Goal: Check status: Check status

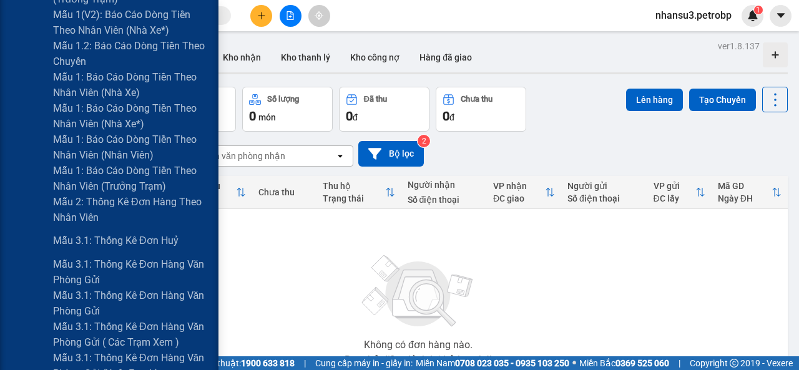
scroll to position [669, 0]
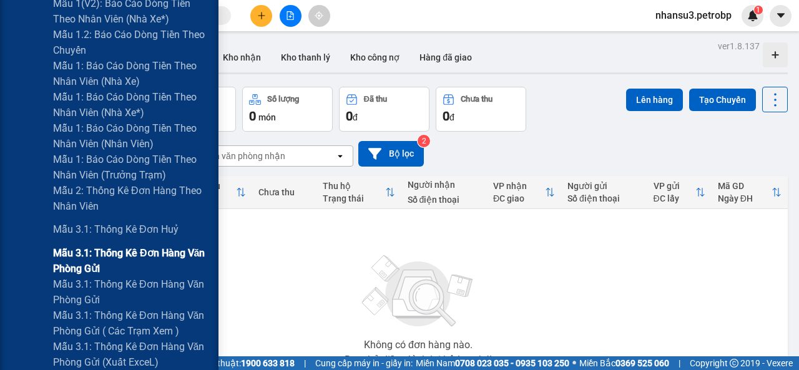
click at [126, 253] on span "Mẫu 3.1: Thống kê đơn hàng văn phòng gửi" at bounding box center [131, 260] width 156 height 31
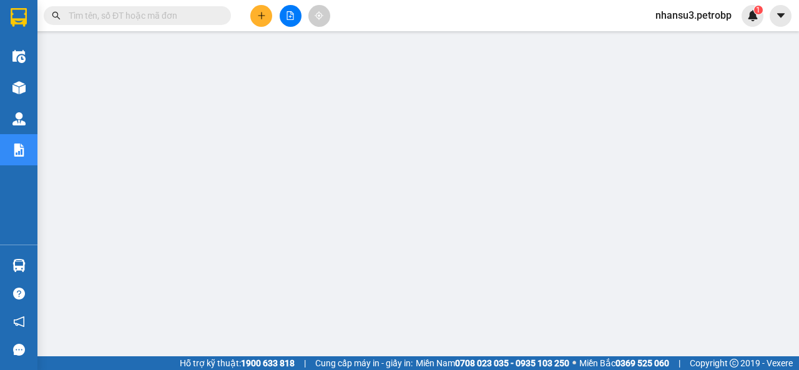
scroll to position [82, 0]
click at [141, 19] on input "text" at bounding box center [142, 16] width 147 height 14
paste input "BT2508090012"
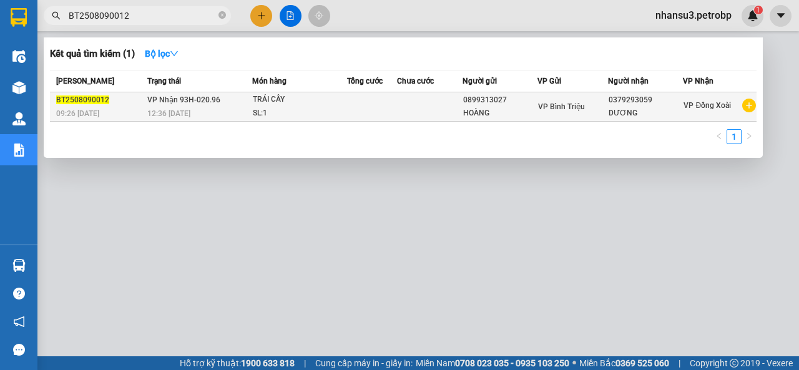
type input "BT2508090012"
drag, startPoint x: 608, startPoint y: 99, endPoint x: 653, endPoint y: 99, distance: 44.9
click at [653, 99] on div "0379293059" at bounding box center [645, 100] width 74 height 13
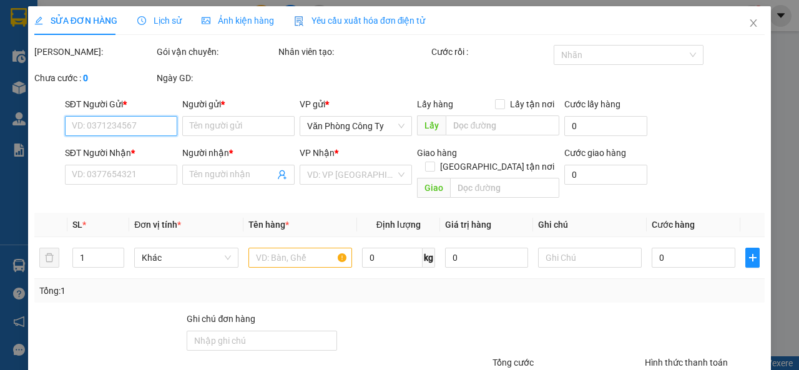
type input "0899313027"
type input "HOÀNG"
type input "0379293059"
type input "DƯƠNG"
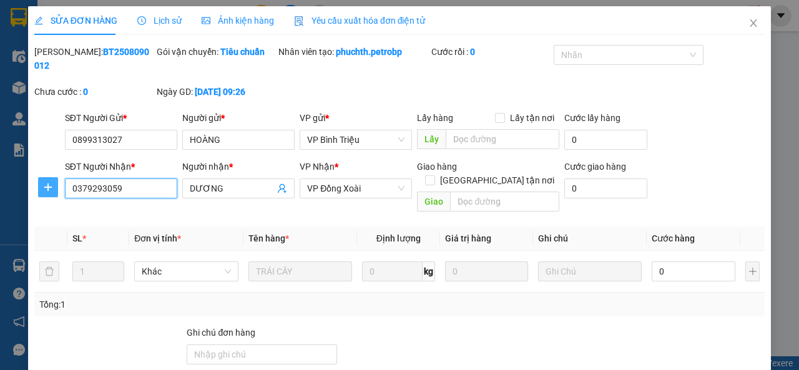
drag, startPoint x: 134, startPoint y: 185, endPoint x: 42, endPoint y: 188, distance: 91.1
click at [42, 188] on div "SĐT Người Nhận * 0379293059 0379293059 Người nhận * DƯƠNG VP Nhận * VP Đồng Xoà…" at bounding box center [399, 188] width 733 height 57
click at [748, 22] on icon "close" at bounding box center [753, 23] width 10 height 10
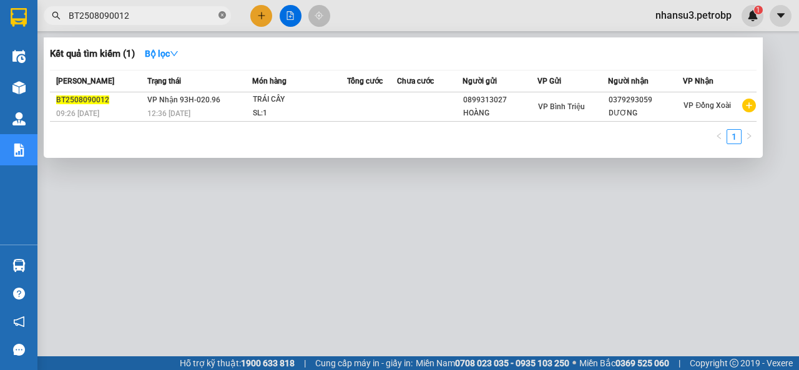
click at [222, 10] on span at bounding box center [221, 16] width 7 height 12
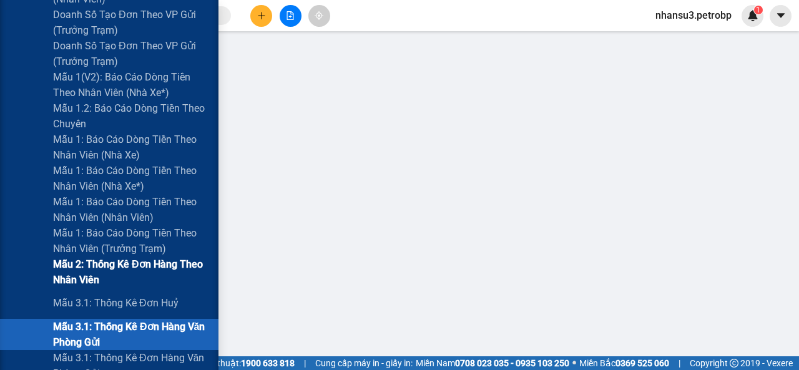
scroll to position [624, 0]
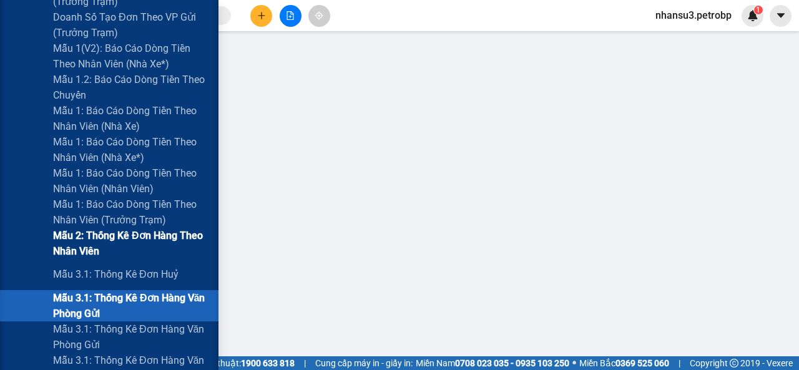
click at [145, 303] on span "Mẫu 3.1: Thống kê đơn hàng văn phòng gửi" at bounding box center [131, 305] width 156 height 31
click at [138, 306] on span "Mẫu 3.1: Thống kê đơn hàng văn phòng gửi" at bounding box center [131, 305] width 156 height 31
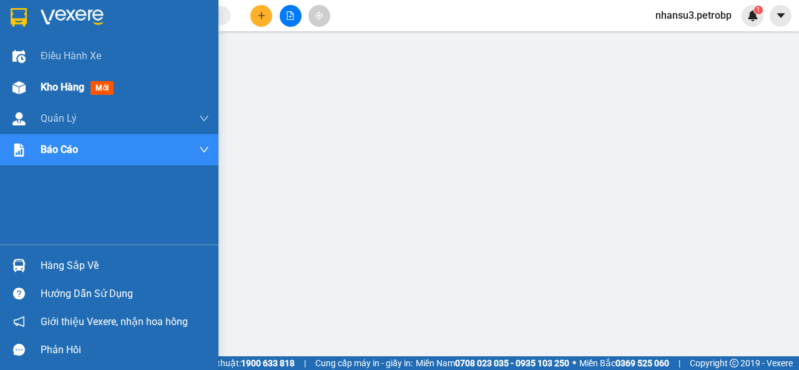
click at [74, 89] on span "Kho hàng" at bounding box center [63, 87] width 44 height 12
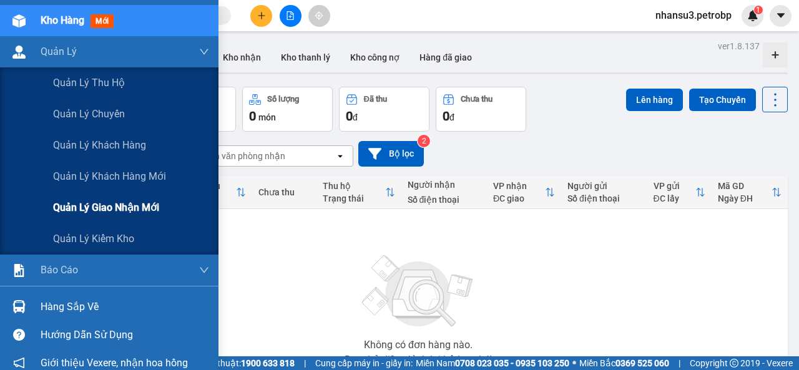
scroll to position [107, 0]
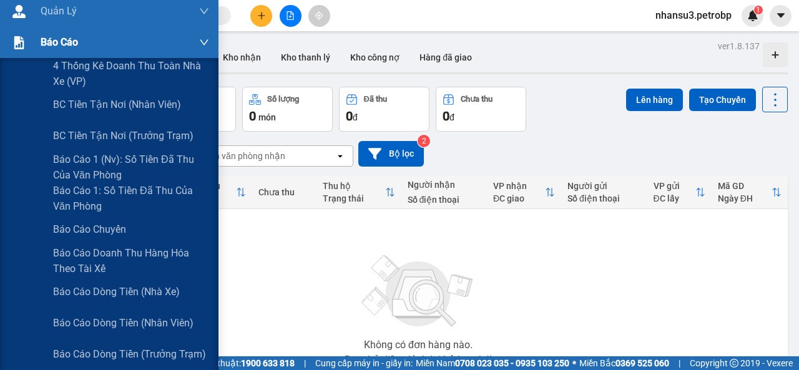
click at [84, 39] on div "Báo cáo" at bounding box center [125, 42] width 168 height 31
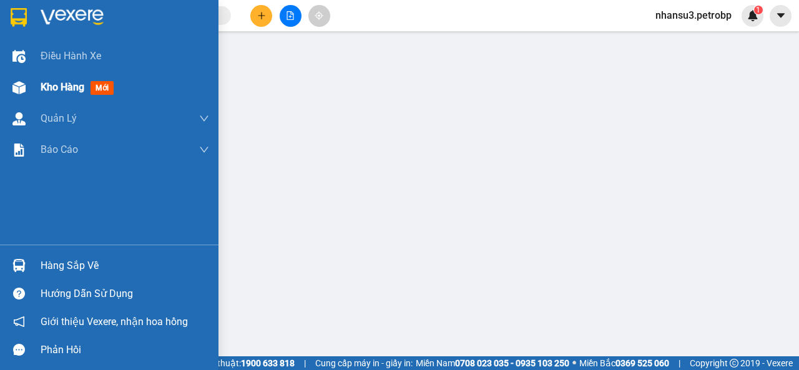
click at [71, 81] on span "Kho hàng" at bounding box center [63, 87] width 44 height 12
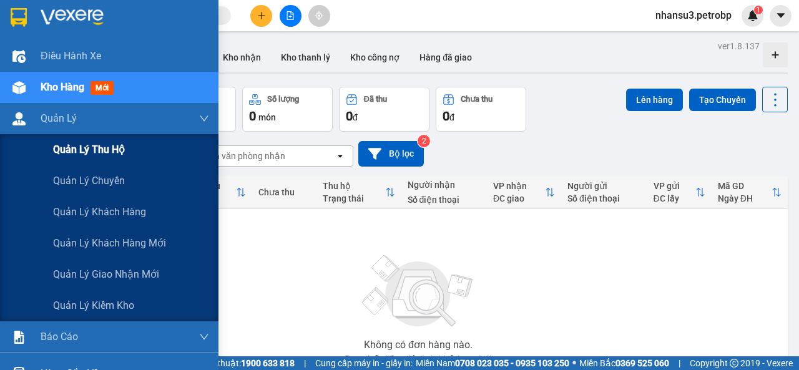
click at [75, 159] on div "Quản lý thu hộ" at bounding box center [131, 149] width 156 height 31
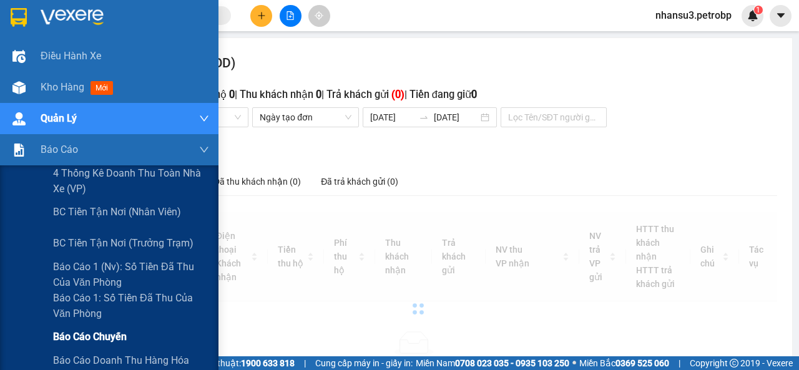
click at [66, 339] on span "Báo cáo chuyến" at bounding box center [90, 337] width 74 height 16
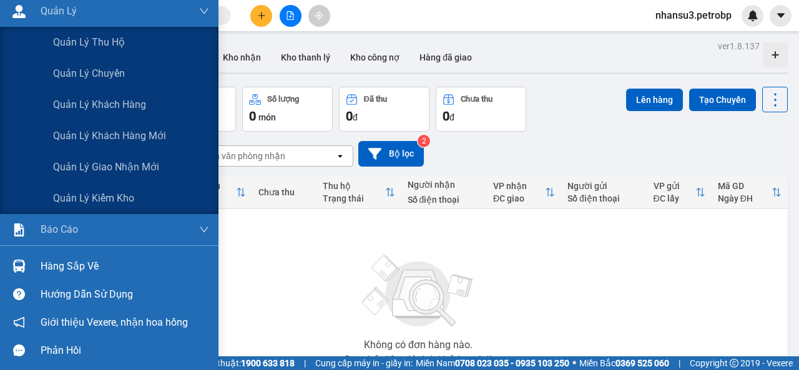
scroll to position [107, 0]
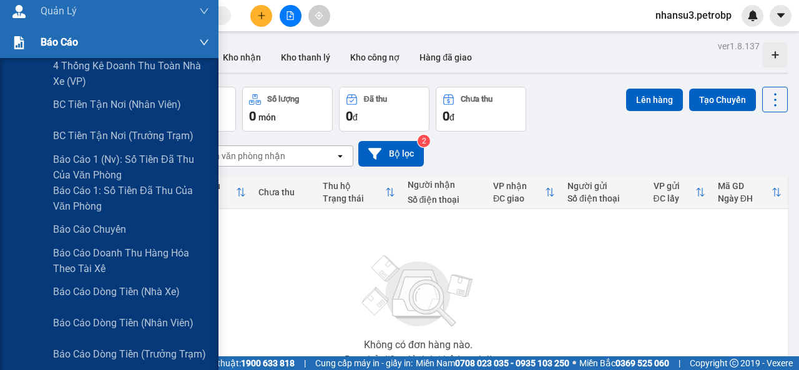
click at [71, 46] on span "Báo cáo" at bounding box center [59, 42] width 37 height 16
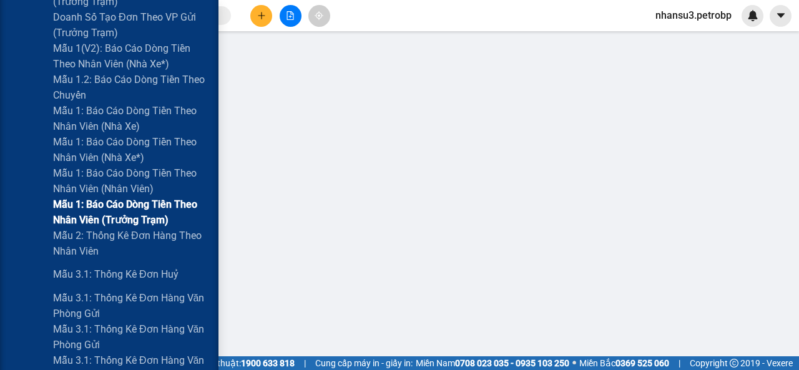
scroll to position [686, 0]
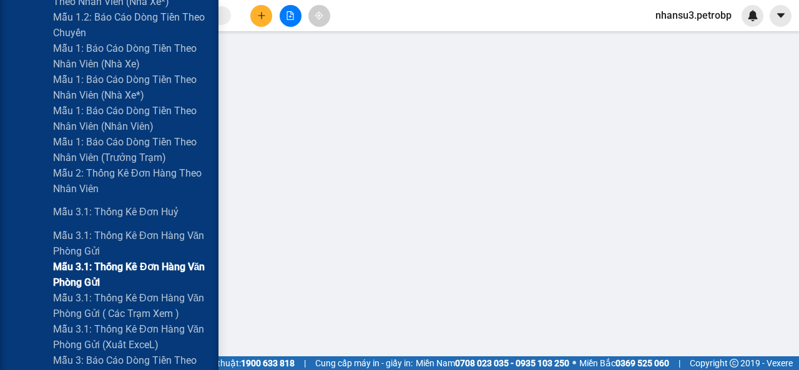
click at [104, 275] on span "Mẫu 3.1: Thống kê đơn hàng văn phòng gửi" at bounding box center [131, 274] width 156 height 31
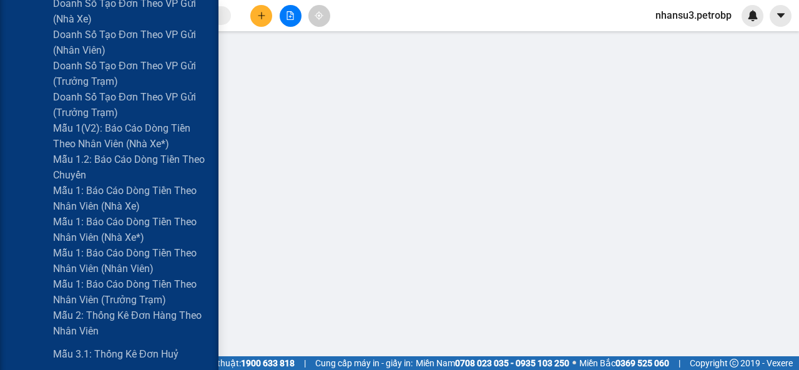
scroll to position [669, 0]
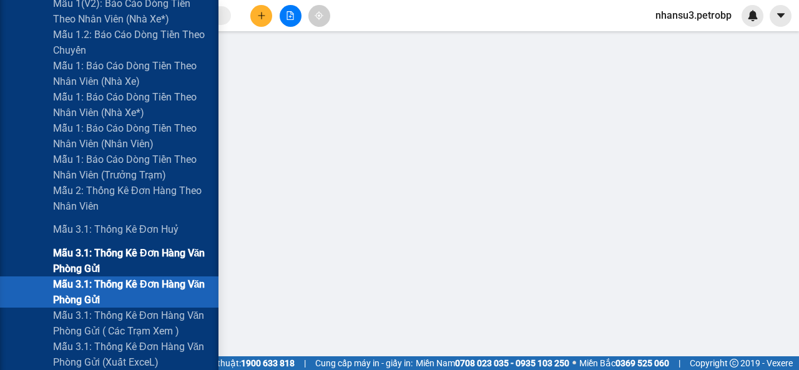
click at [110, 259] on span "Mẫu 3.1: Thống kê đơn hàng văn phòng gửi" at bounding box center [131, 260] width 156 height 31
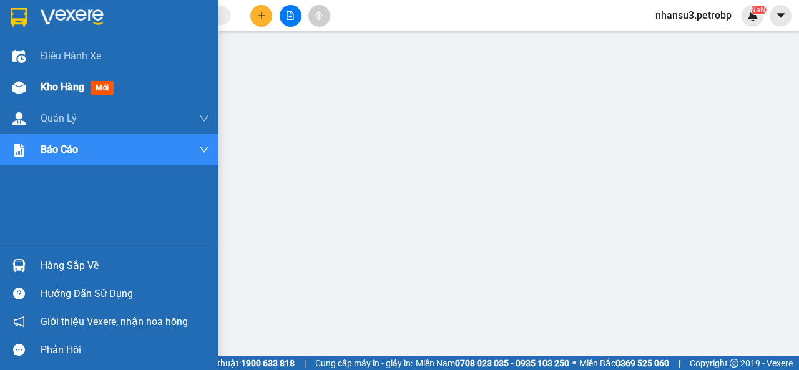
click at [65, 88] on span "Kho hàng" at bounding box center [63, 87] width 44 height 12
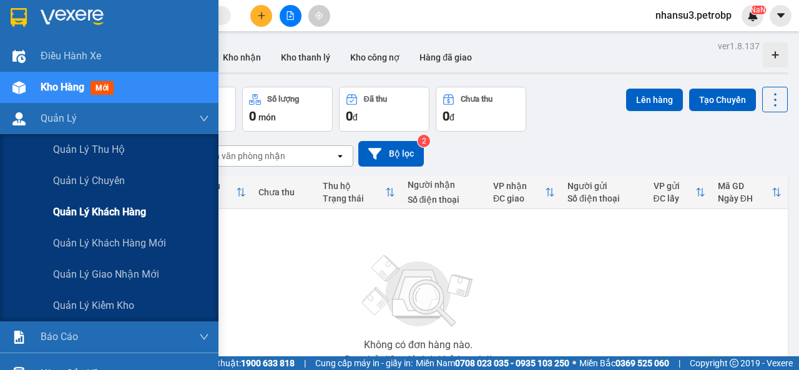
click at [56, 197] on div "Quản lý khách hàng" at bounding box center [131, 212] width 156 height 31
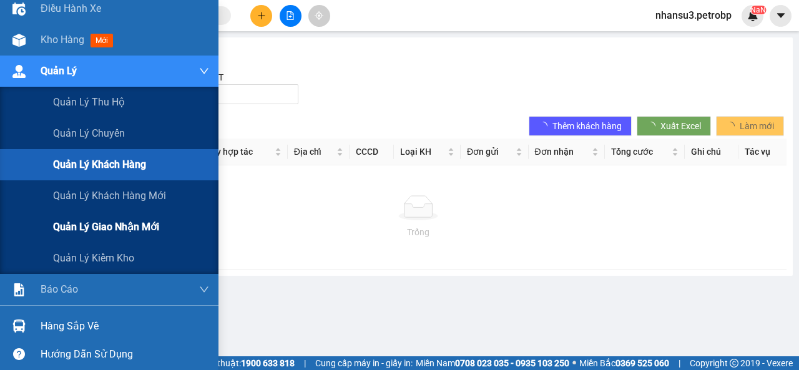
scroll to position [107, 0]
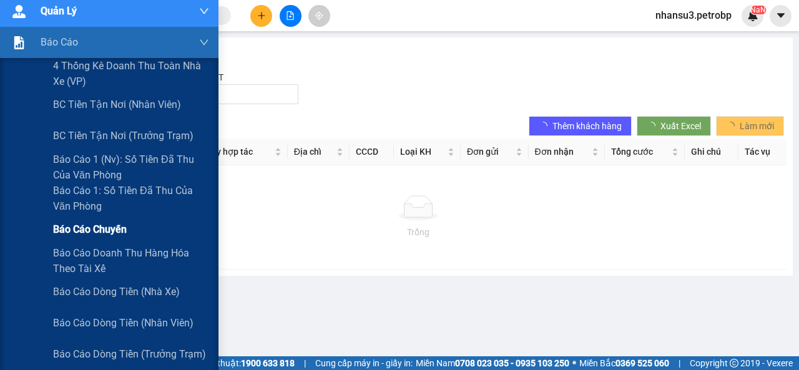
click at [100, 233] on span "Báo cáo chuyến" at bounding box center [90, 230] width 74 height 16
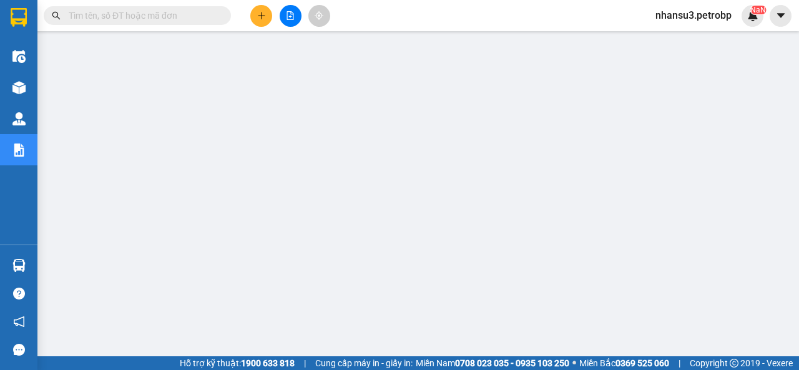
scroll to position [147, 0]
click at [135, 16] on input "text" at bounding box center [142, 16] width 147 height 14
paste input "78ADV2508090"
type input "78ADV2508090"
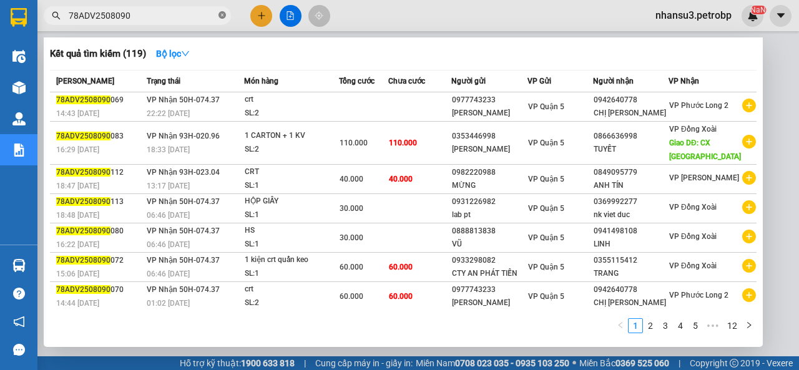
click at [220, 17] on icon "close-circle" at bounding box center [221, 14] width 7 height 7
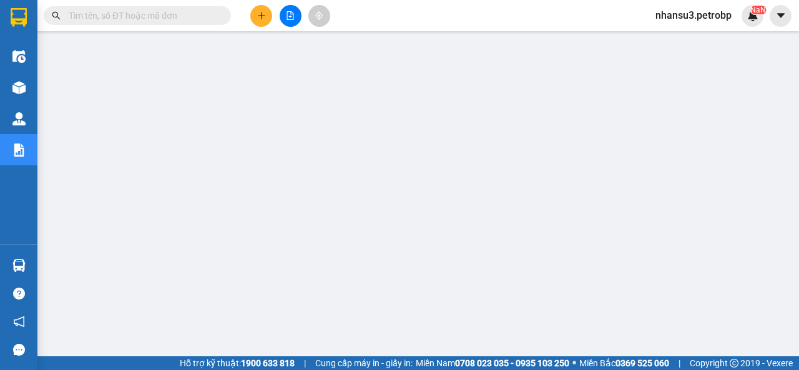
click at [97, 14] on input "text" at bounding box center [142, 16] width 147 height 14
paste input "78ADV2508090069"
type input "78ADV2508090069"
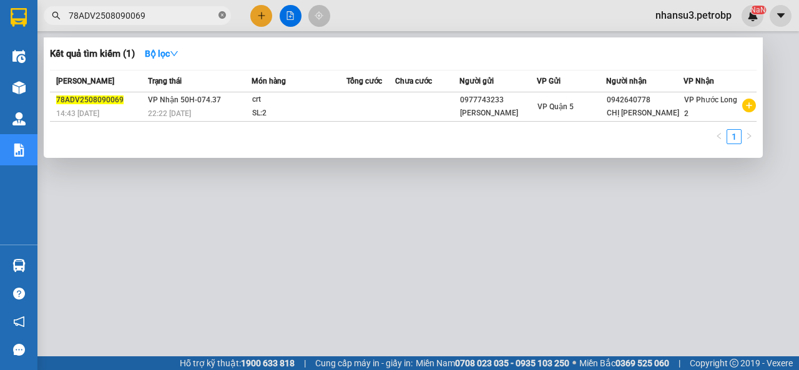
click at [222, 19] on span at bounding box center [221, 16] width 7 height 12
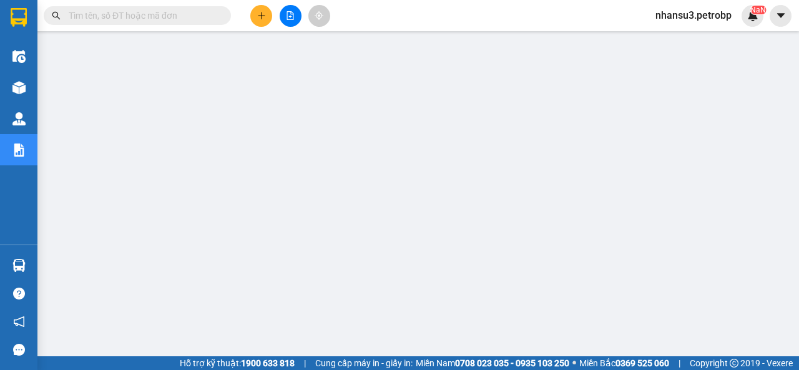
click at [127, 11] on input "text" at bounding box center [142, 16] width 147 height 14
paste input "QL132508090001"
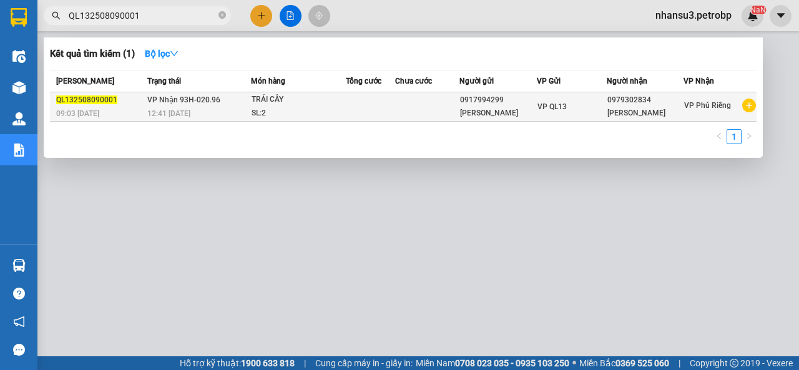
type input "QL132508090001"
click at [196, 103] on span "VP Nhận 93H-020.96" at bounding box center [183, 99] width 73 height 9
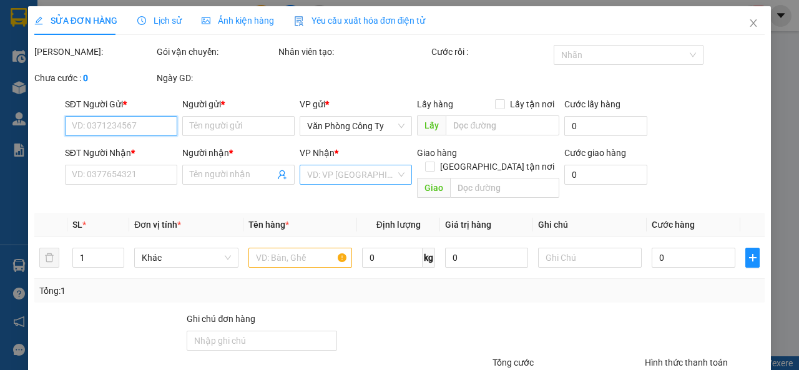
type input "0917994299"
type input "THANH THỦY"
type input "0979302834"
type input "BẢO NGỌC"
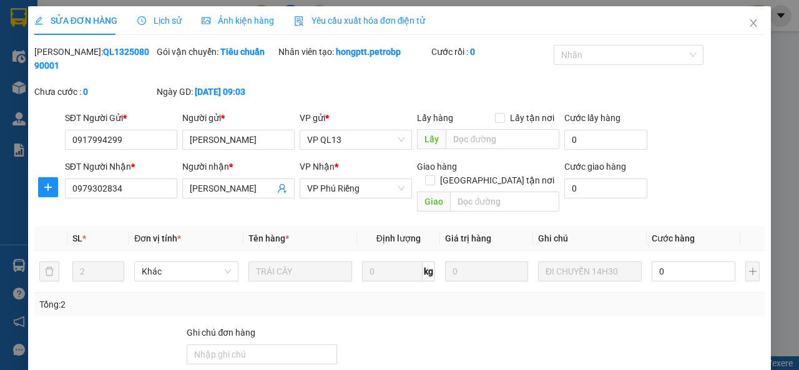
click at [165, 21] on span "Lịch sử" at bounding box center [159, 21] width 44 height 10
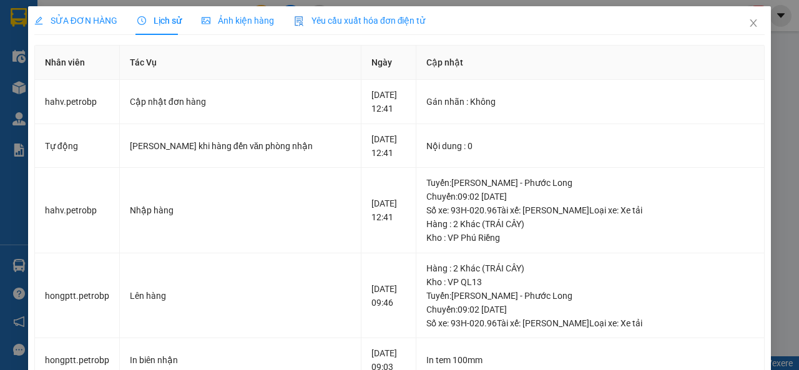
click at [169, 21] on span "Lịch sử" at bounding box center [159, 21] width 44 height 10
click at [746, 31] on span "Close" at bounding box center [753, 23] width 35 height 35
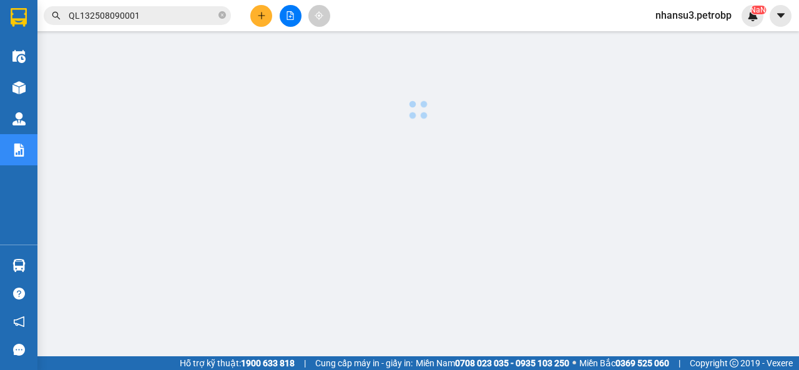
click at [220, 13] on icon "close-circle" at bounding box center [221, 14] width 7 height 7
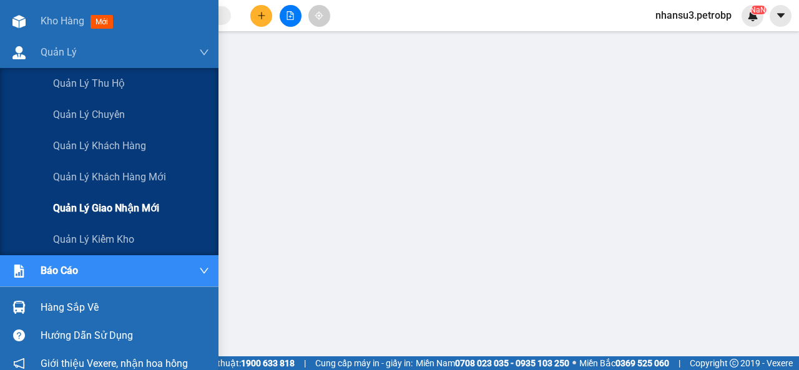
scroll to position [107, 0]
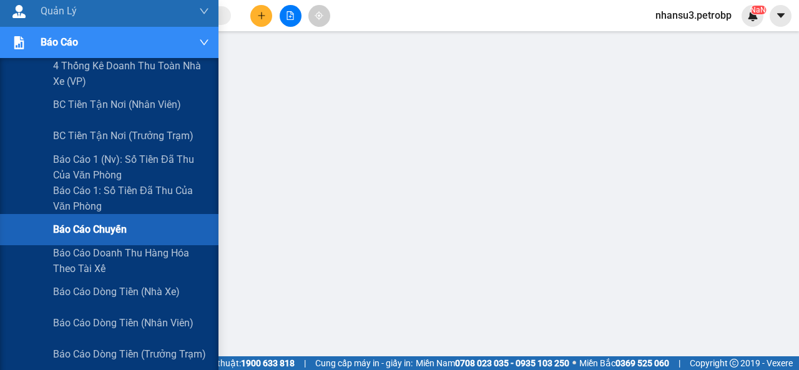
click at [87, 229] on span "Báo cáo chuyến" at bounding box center [90, 230] width 74 height 16
click at [113, 253] on span "Báo cáo doanh thu hàng hóa theo tài xế" at bounding box center [131, 260] width 156 height 31
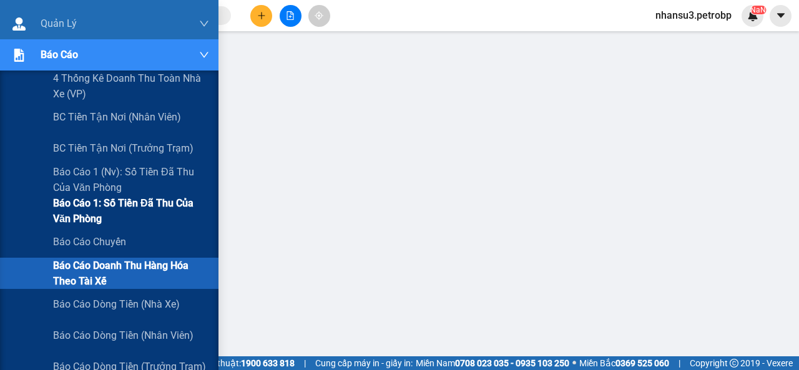
scroll to position [125, 0]
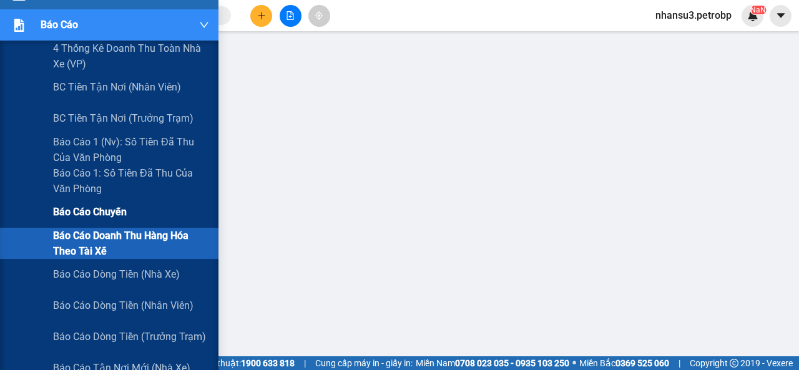
click at [97, 220] on div "Báo cáo chuyến" at bounding box center [131, 212] width 156 height 31
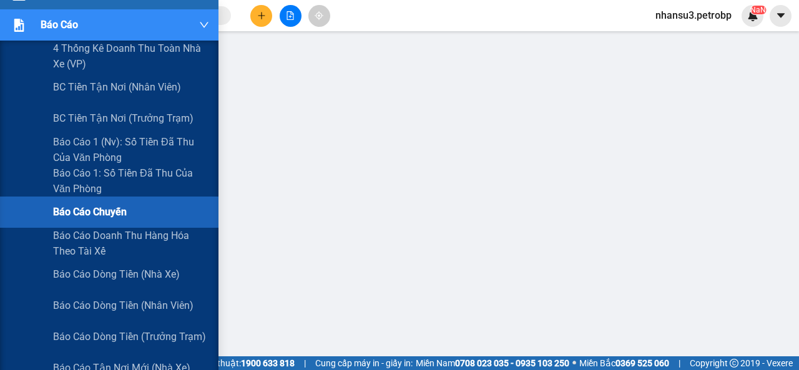
click at [97, 220] on div "Báo cáo chuyến" at bounding box center [131, 212] width 156 height 31
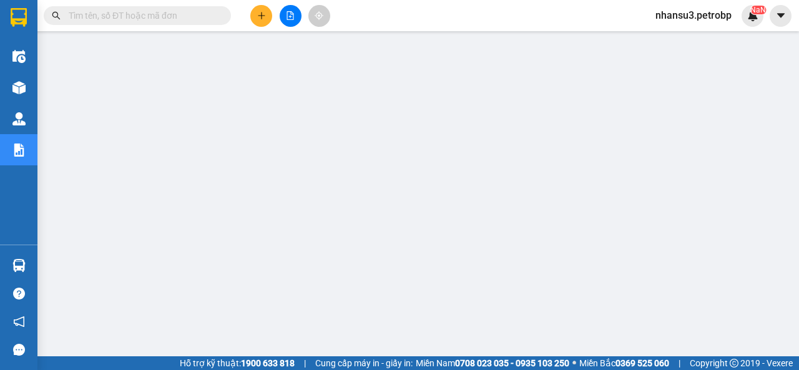
scroll to position [52, 0]
click at [150, 25] on div "Kết quả tìm kiếm ( 1 ) Bộ lọc Mã ĐH Trạng thái Món hàng Tổng cước Chưa cước Ngư…" at bounding box center [121, 16] width 243 height 22
click at [151, 10] on input "text" at bounding box center [142, 16] width 147 height 14
paste input "78ADV2508110012"
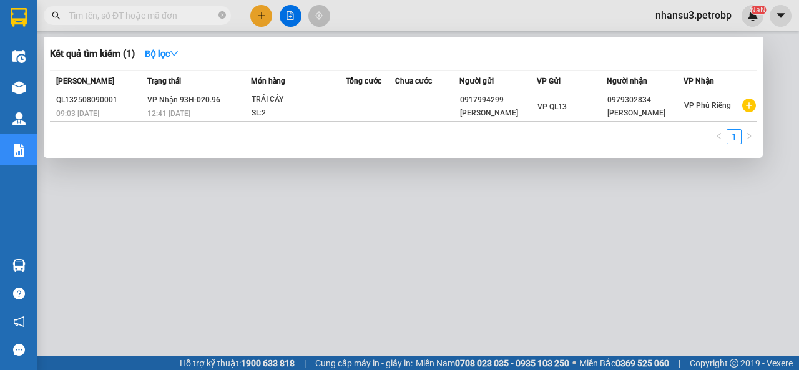
type input "78ADV2508110012"
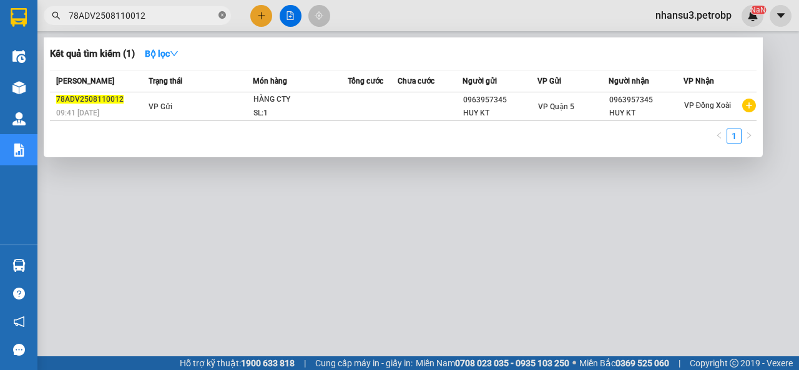
click at [221, 11] on span at bounding box center [221, 16] width 7 height 12
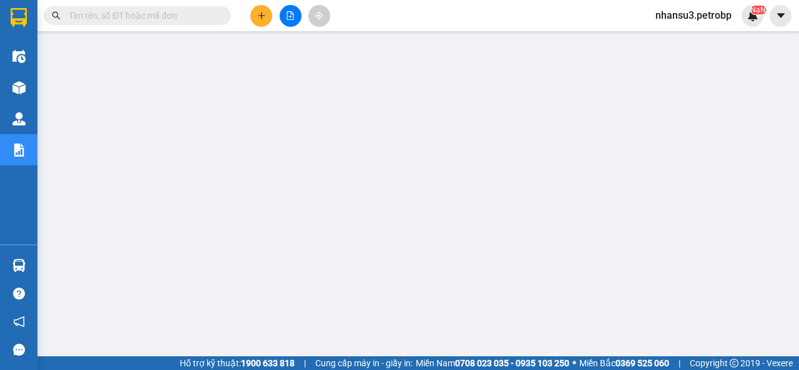
click at [135, 17] on input "text" at bounding box center [142, 16] width 147 height 14
paste input "78ADV2508090013"
type input "78ADV2508090013"
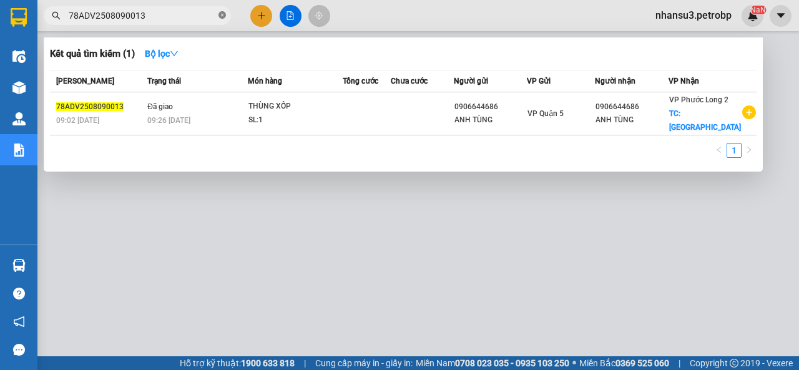
click at [219, 14] on icon "close-circle" at bounding box center [221, 14] width 7 height 7
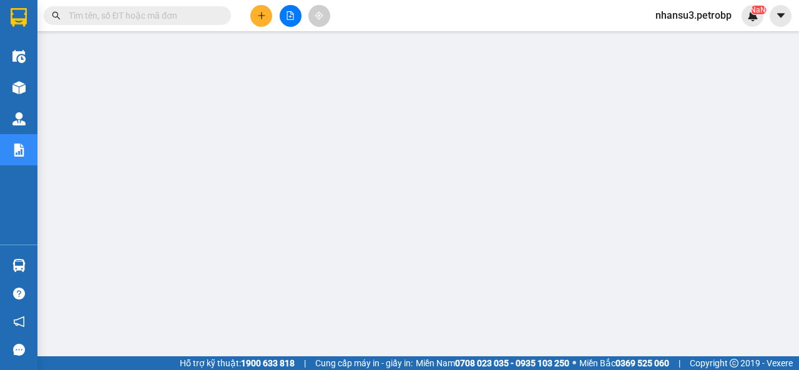
scroll to position [0, 0]
click at [101, 23] on span at bounding box center [137, 15] width 187 height 19
click at [101, 9] on input "text" at bounding box center [142, 16] width 147 height 14
paste input "BT2508110012"
type input "BT2508110012"
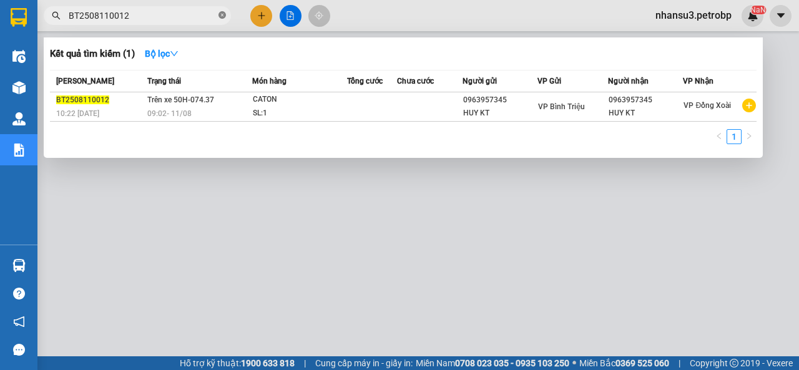
click at [222, 16] on icon "close-circle" at bounding box center [221, 14] width 7 height 7
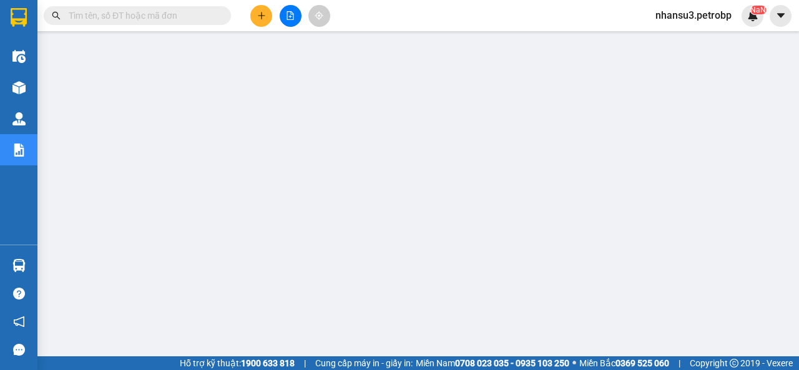
click at [151, 19] on input "text" at bounding box center [142, 16] width 147 height 14
paste input "BT2508090012"
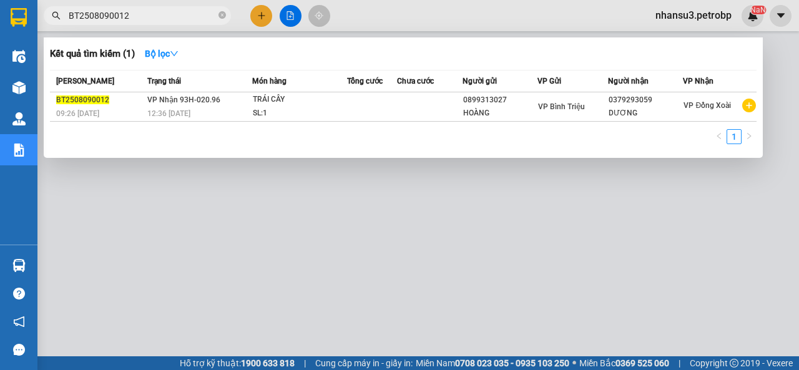
click at [281, 287] on div at bounding box center [399, 185] width 799 height 370
click at [161, 15] on input "BT2508090012" at bounding box center [142, 16] width 147 height 14
paste input "78ADV2508090069"
type input "BT250809001278ADV2508090069"
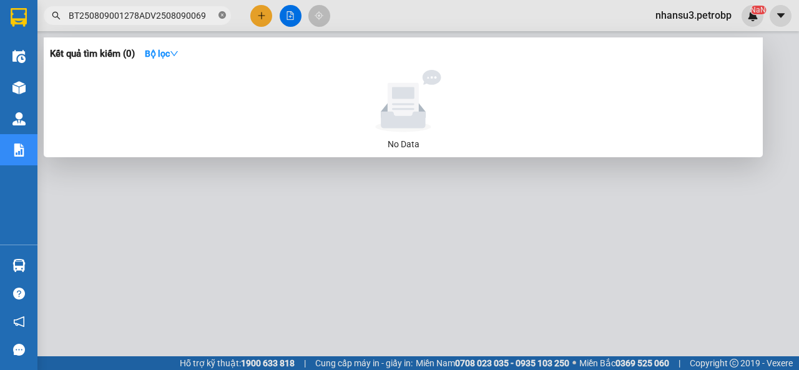
click at [224, 17] on icon "close-circle" at bounding box center [221, 14] width 7 height 7
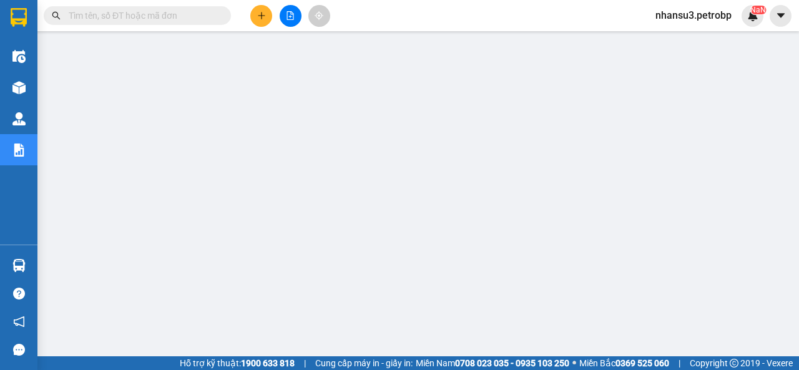
click at [224, 17] on span at bounding box center [221, 16] width 7 height 14
click at [110, 12] on input "text" at bounding box center [142, 16] width 147 height 14
paste input "78ADV2508090069"
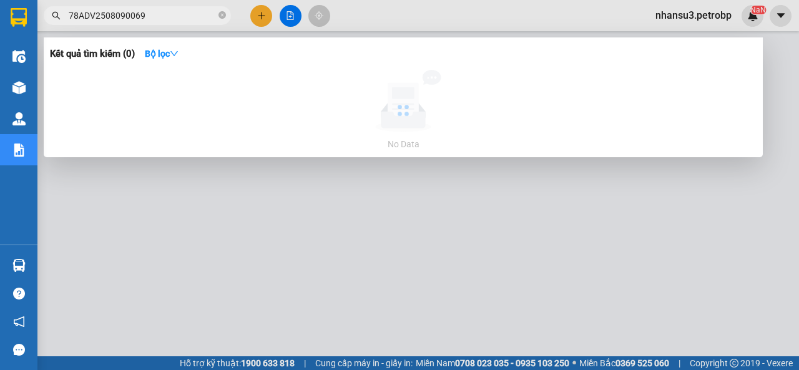
click at [123, 11] on input "78ADV2508090069" at bounding box center [142, 16] width 147 height 14
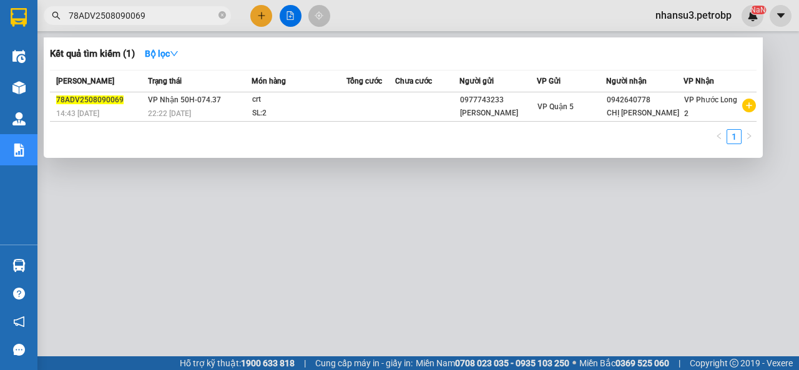
type input "78ADV2508090069"
click at [300, 290] on div at bounding box center [399, 185] width 799 height 370
click at [219, 16] on icon "close-circle" at bounding box center [221, 14] width 7 height 7
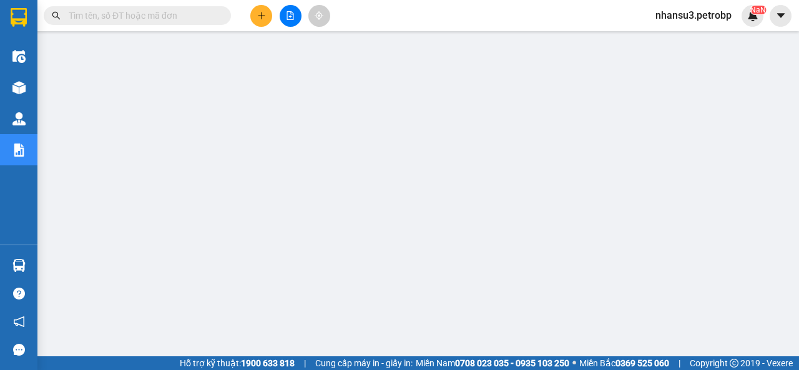
paste input "QL132508090001"
click at [124, 12] on input "text" at bounding box center [142, 16] width 147 height 14
type input "QL132508090001"
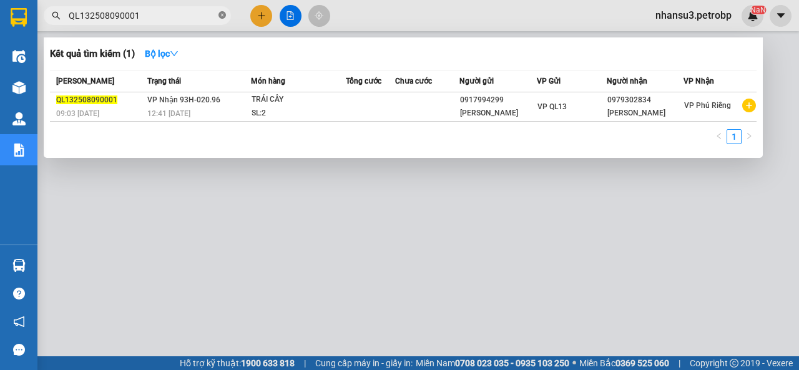
click at [224, 14] on icon "close-circle" at bounding box center [221, 14] width 7 height 7
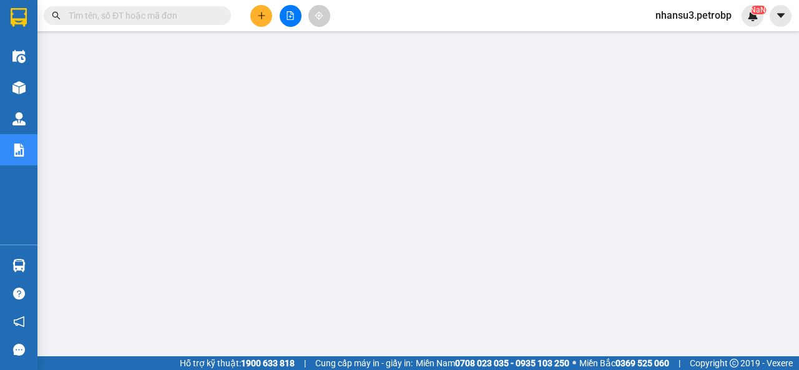
click at [134, 17] on input "text" at bounding box center [142, 16] width 147 height 14
paste input "VP Bình Triệu"
type input "VP Bình Triệu"
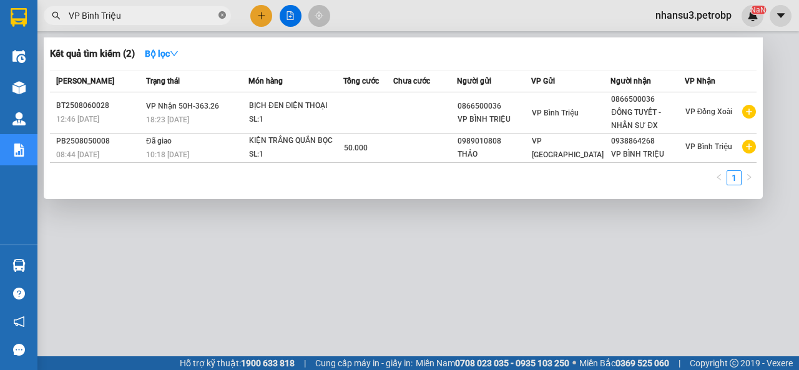
click at [223, 16] on icon "close-circle" at bounding box center [221, 14] width 7 height 7
